Goal: Check status: Check status

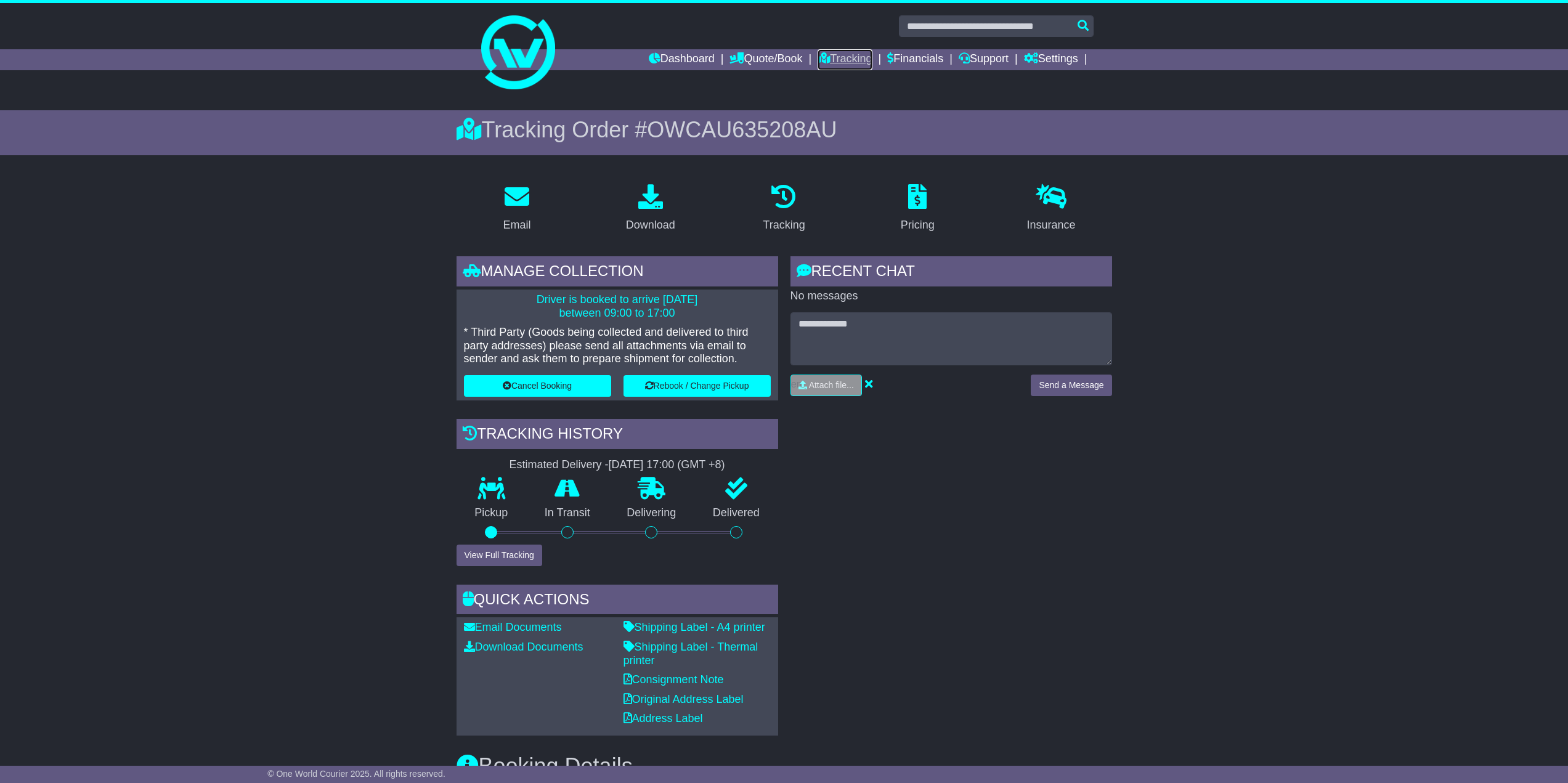
click at [840, 58] on link "Tracking" at bounding box center [844, 59] width 54 height 21
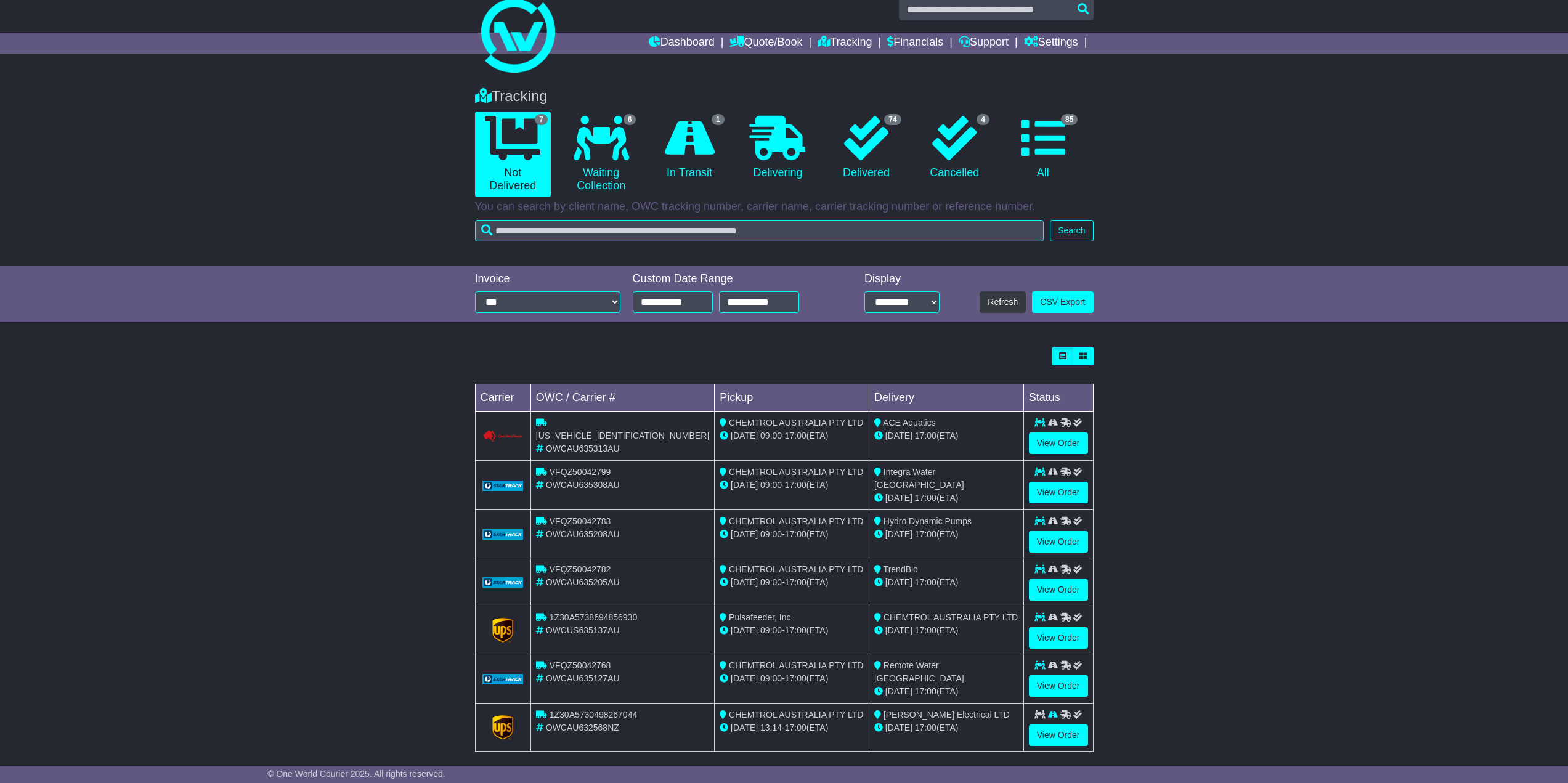
scroll to position [25, 0]
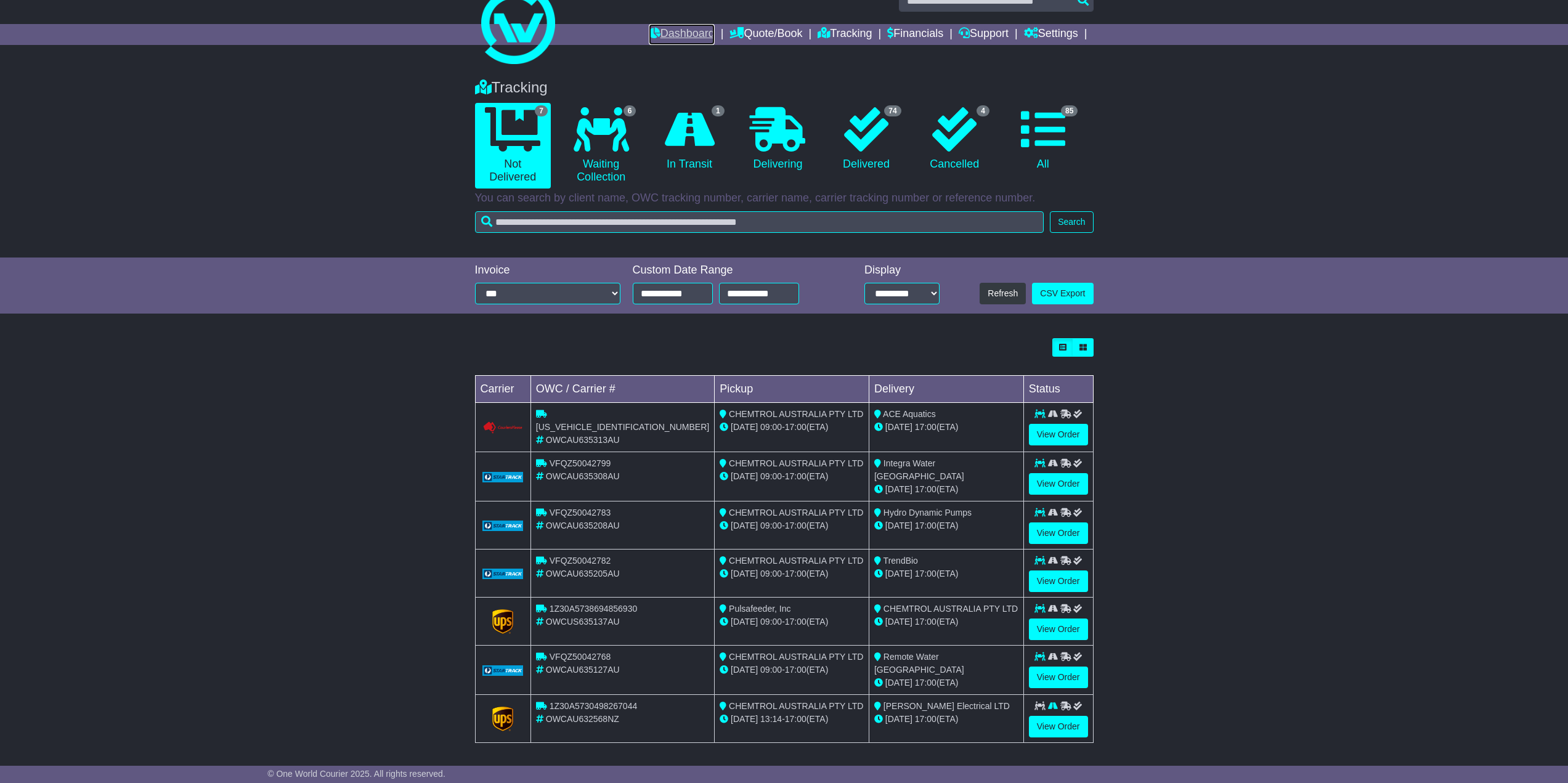
click at [669, 33] on link "Dashboard" at bounding box center [682, 34] width 66 height 21
